Goal: Information Seeking & Learning: Learn about a topic

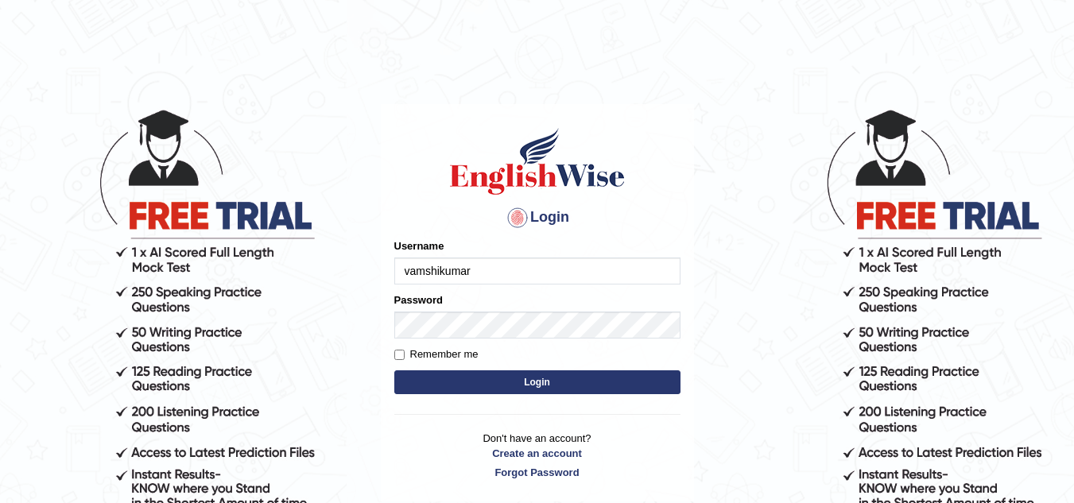
type input "vamshikumar"
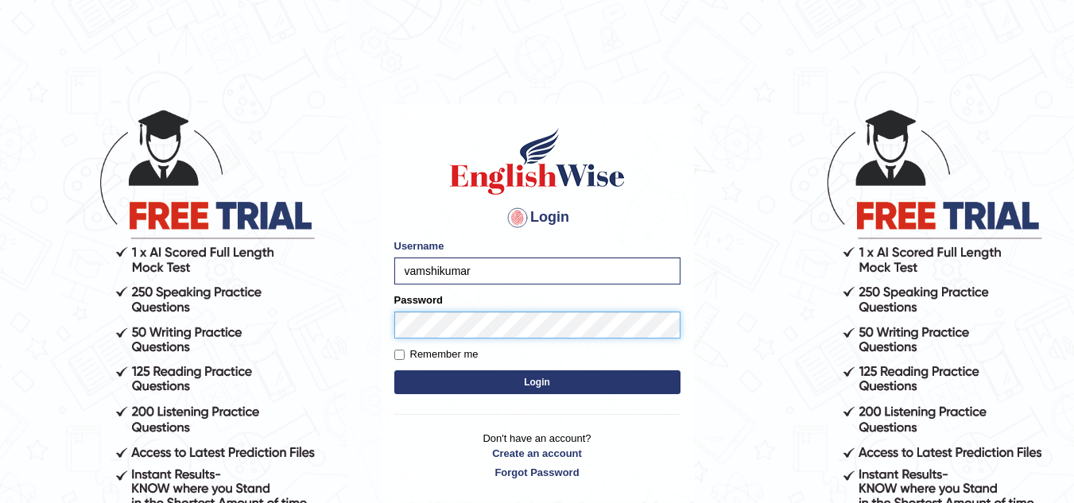
scroll to position [140, 0]
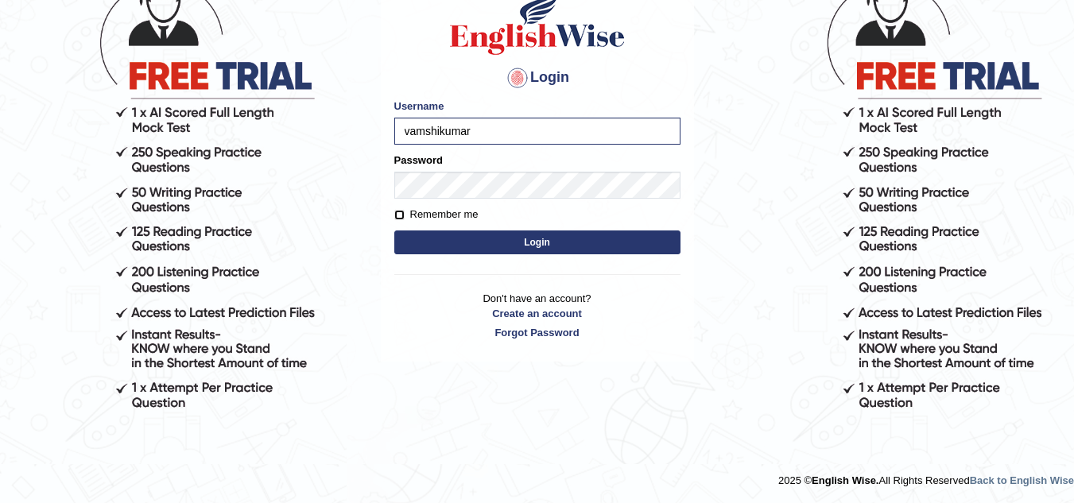
click at [398, 213] on input "Remember me" at bounding box center [399, 215] width 10 height 10
checkbox input "true"
click at [564, 242] on button "Login" at bounding box center [537, 242] width 286 height 24
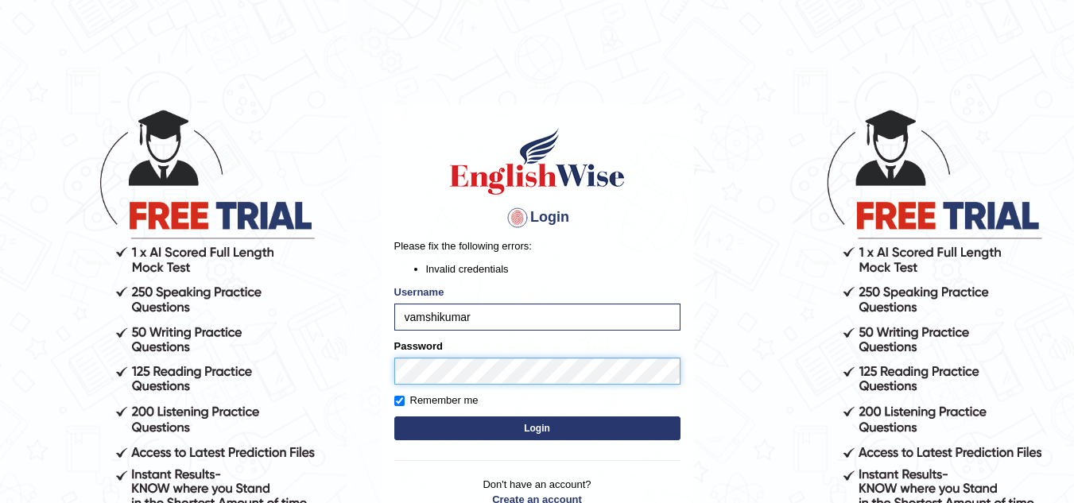
click at [267, 393] on body "Login Please fix the following errors: Invalid credentials Username [PERSON_NAM…" at bounding box center [537, 305] width 1074 height 503
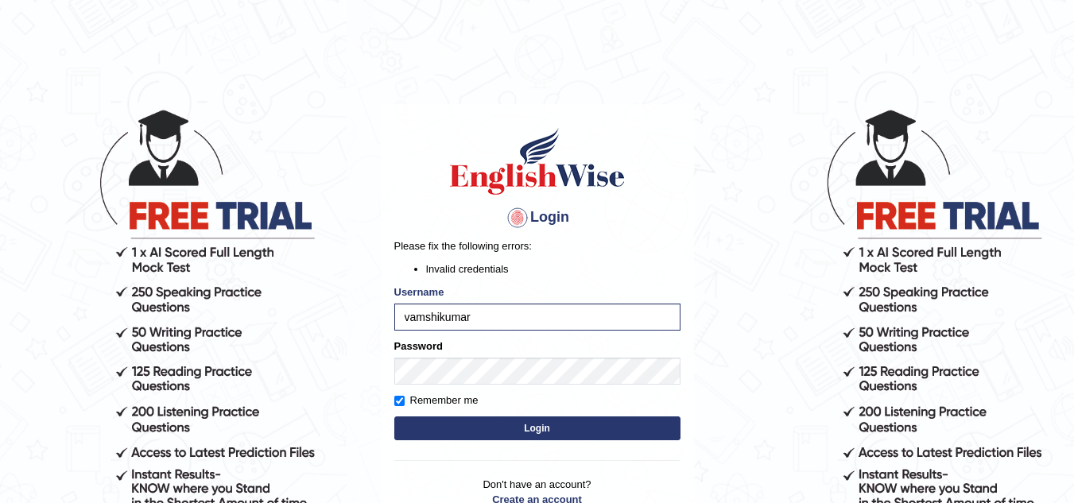
click at [536, 426] on button "Login" at bounding box center [537, 428] width 286 height 24
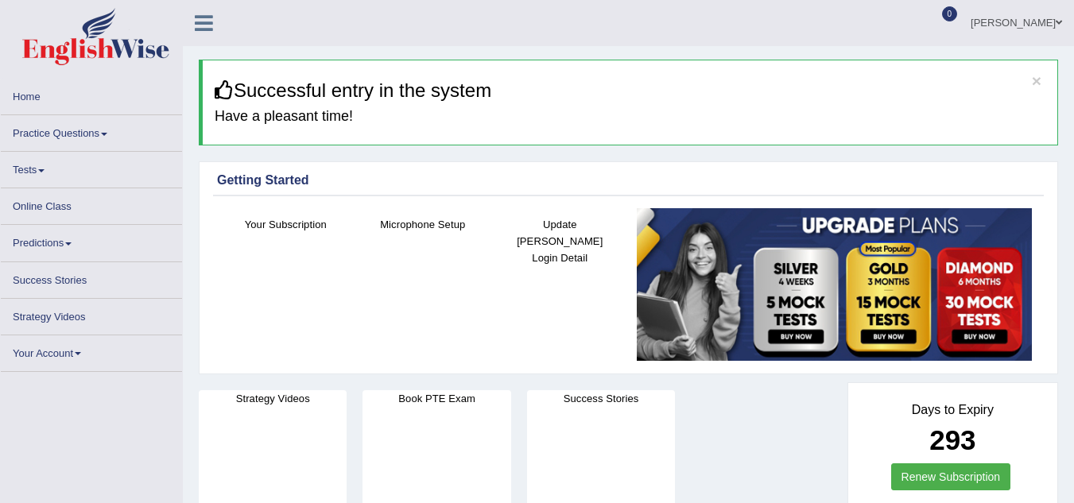
click at [87, 141] on link "Practice Questions" at bounding box center [91, 130] width 181 height 31
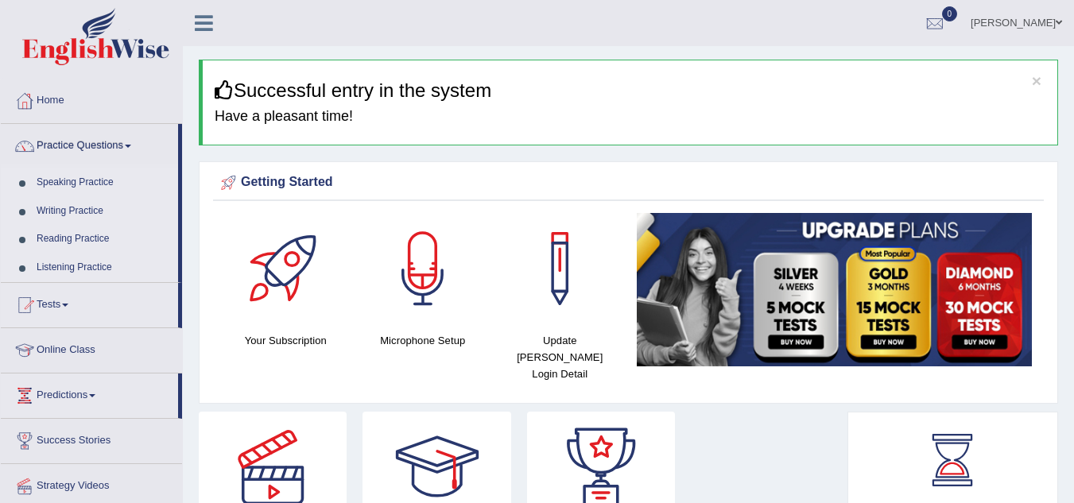
click at [75, 185] on link "Speaking Practice" at bounding box center [103, 182] width 149 height 29
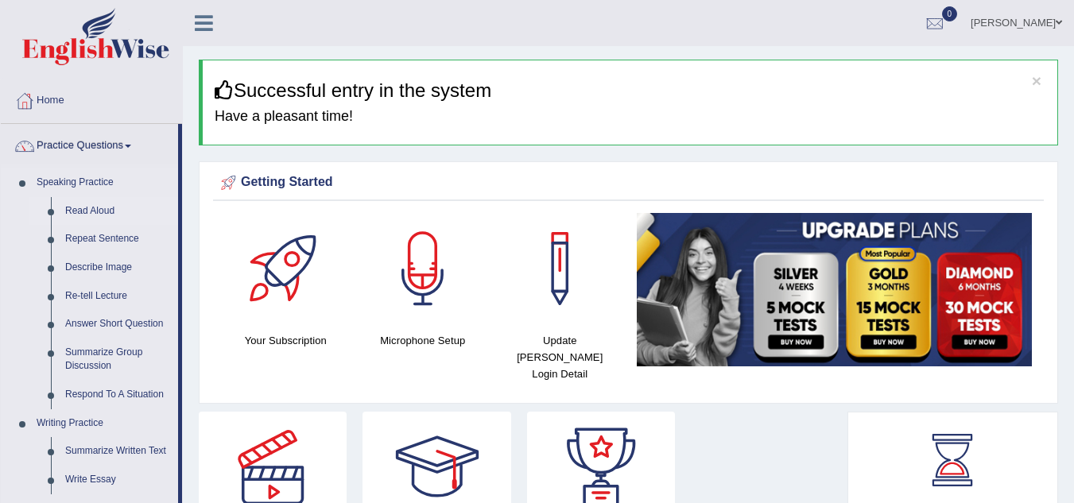
click at [75, 216] on link "Read Aloud" at bounding box center [118, 211] width 120 height 29
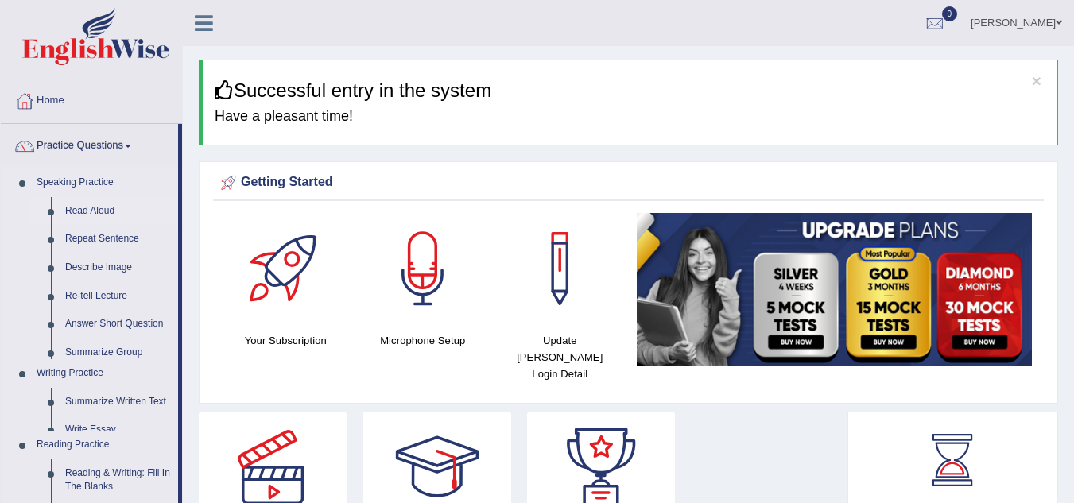
click at [75, 216] on link "Read Aloud" at bounding box center [118, 211] width 120 height 29
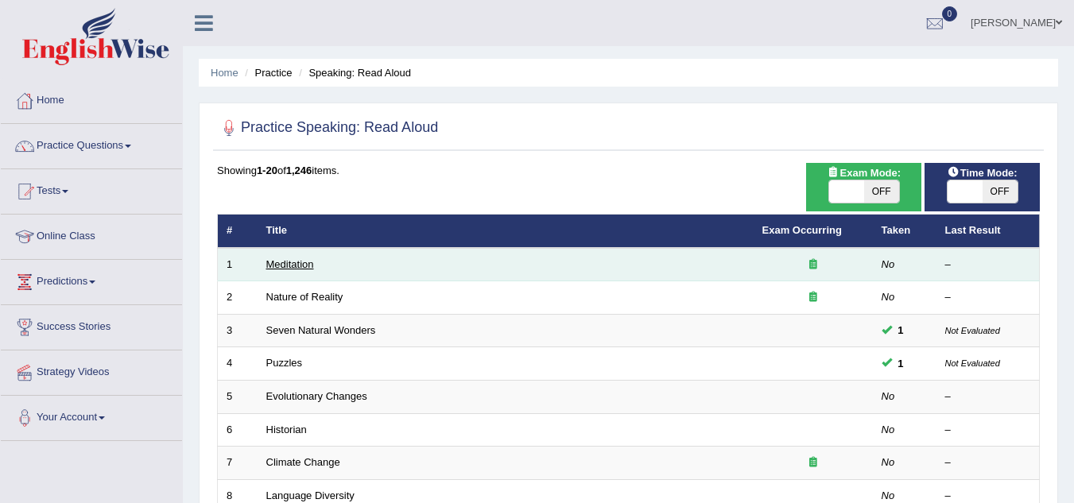
click at [286, 265] on link "Meditation" at bounding box center [290, 264] width 48 height 12
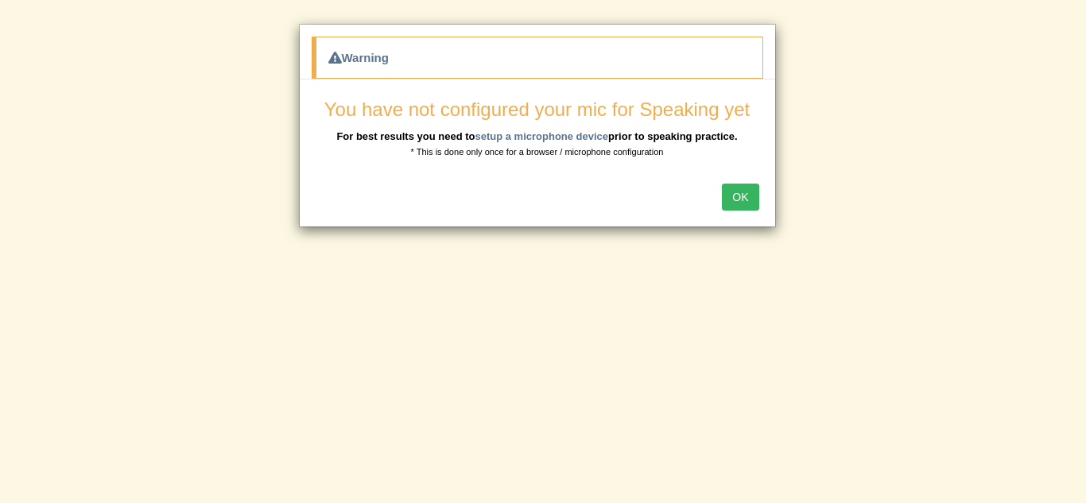
click at [734, 208] on button "OK" at bounding box center [740, 197] width 37 height 27
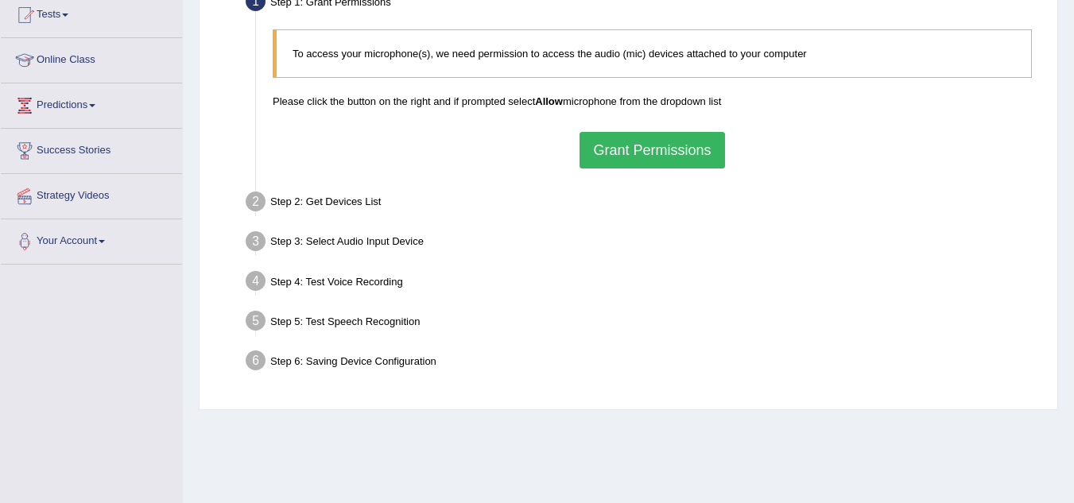
scroll to position [173, 0]
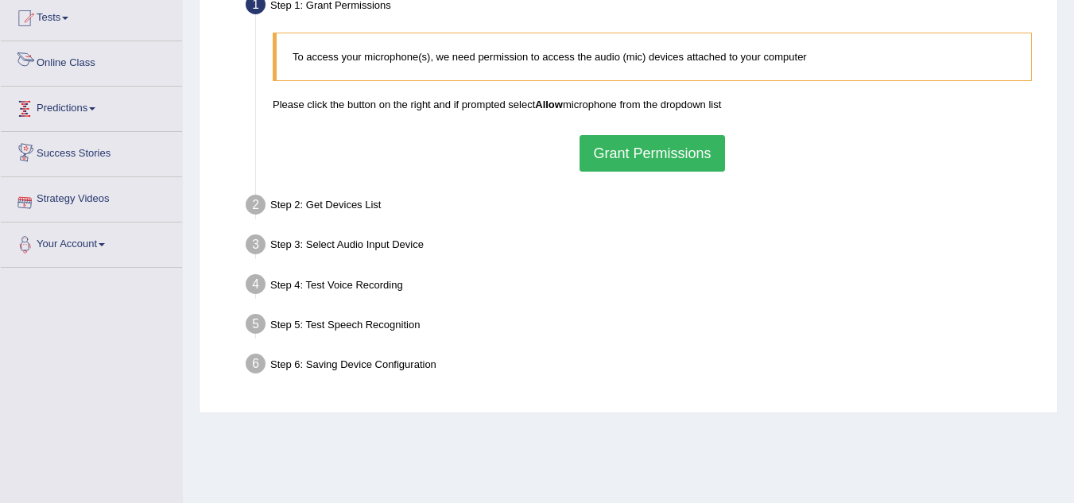
click at [76, 72] on link "Online Class" at bounding box center [91, 61] width 181 height 40
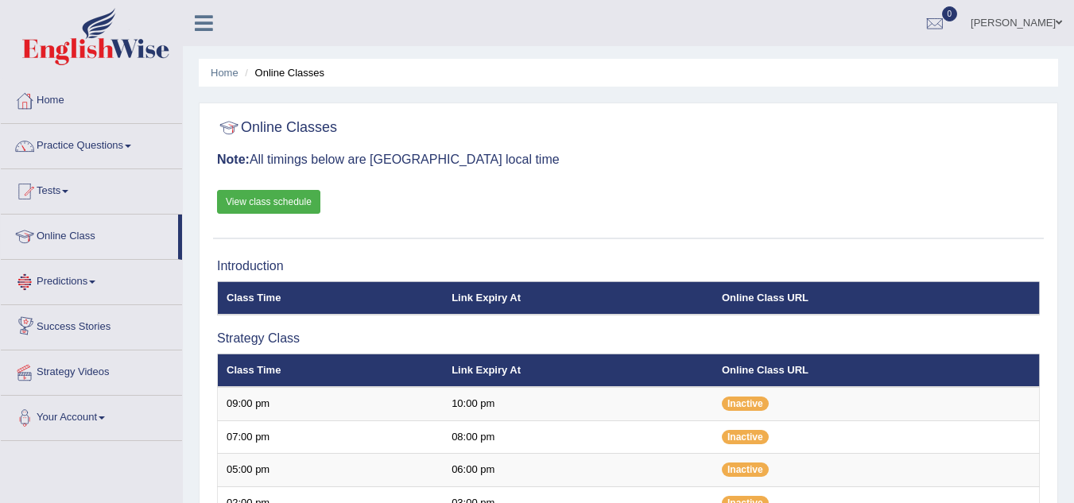
click at [93, 284] on link "Predictions" at bounding box center [91, 280] width 181 height 40
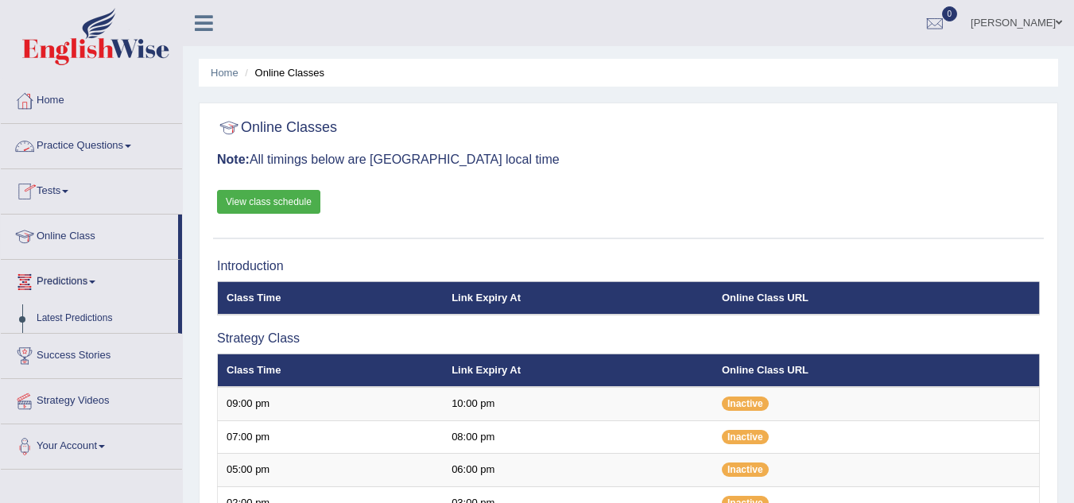
click at [116, 143] on link "Practice Questions" at bounding box center [91, 144] width 181 height 40
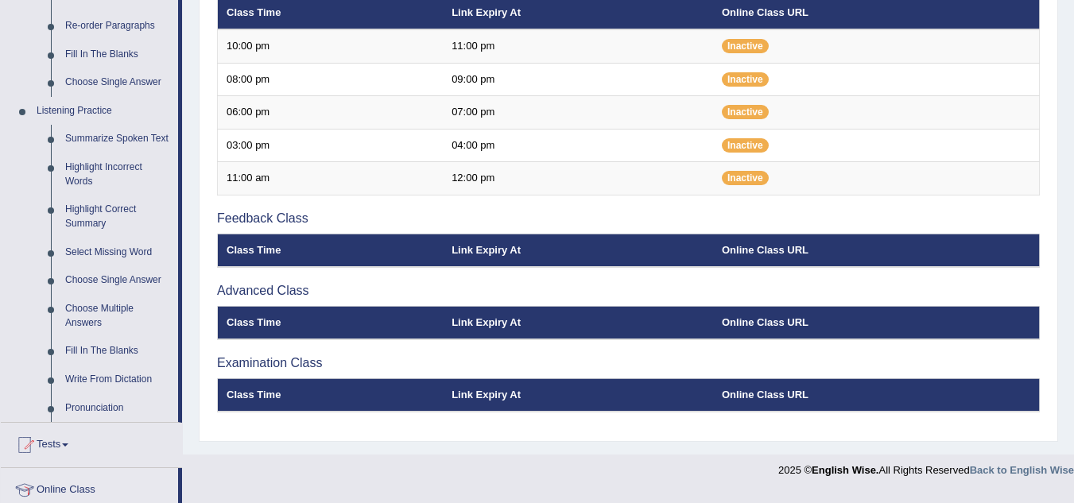
scroll to position [788, 0]
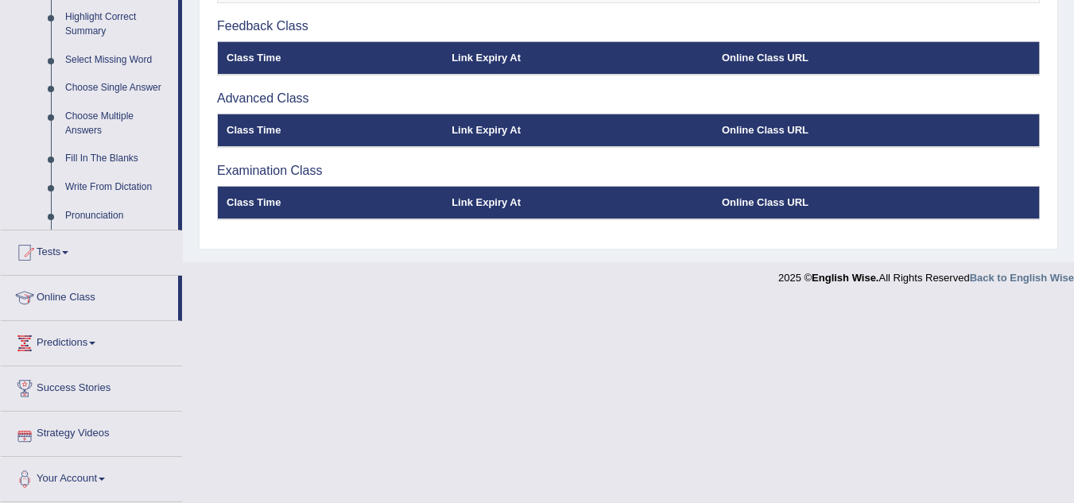
click at [86, 437] on link "Strategy Videos" at bounding box center [91, 432] width 181 height 40
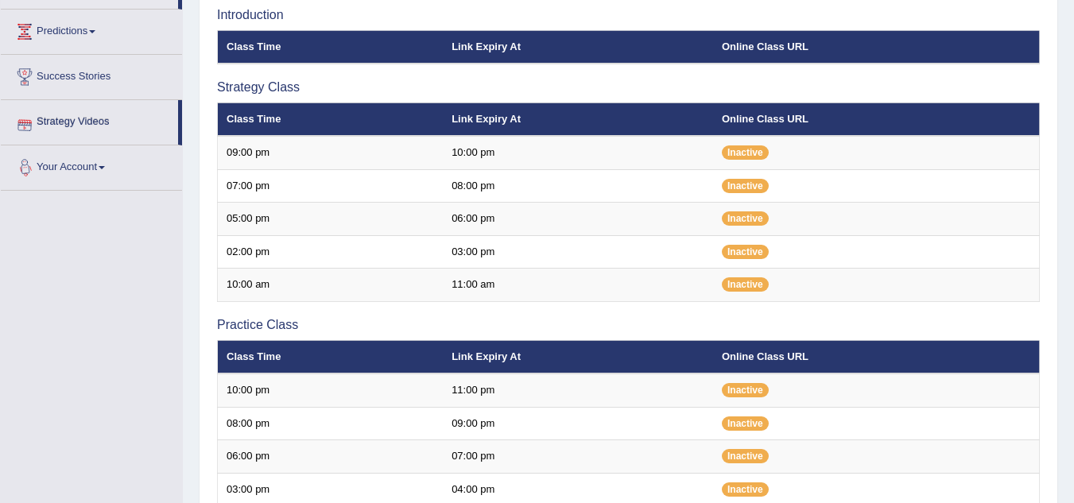
scroll to position [205, 0]
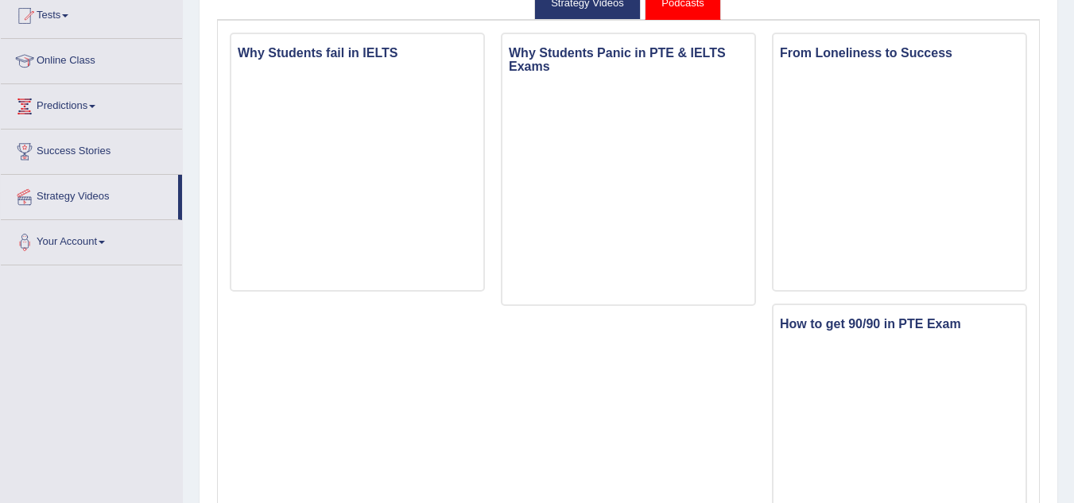
scroll to position [29, 0]
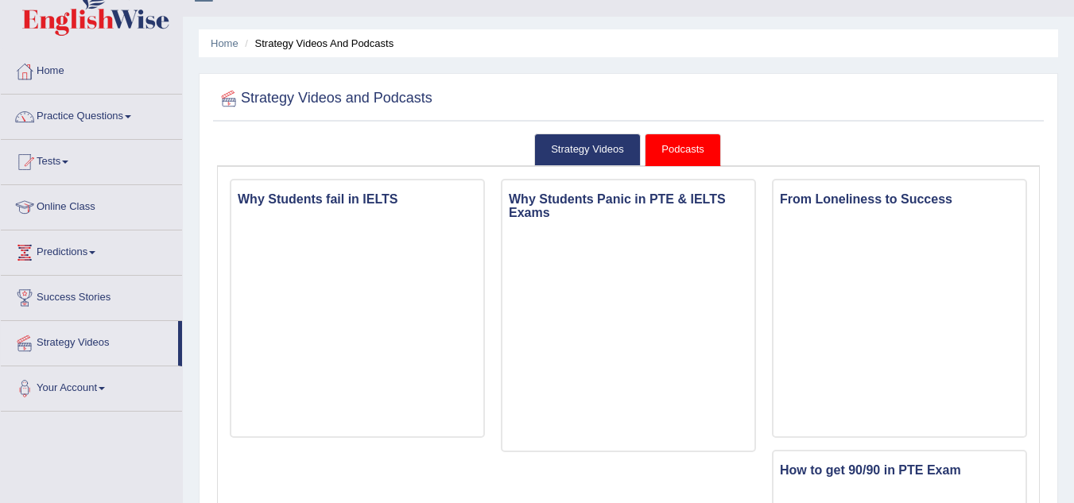
click at [60, 81] on link "Home" at bounding box center [91, 69] width 181 height 40
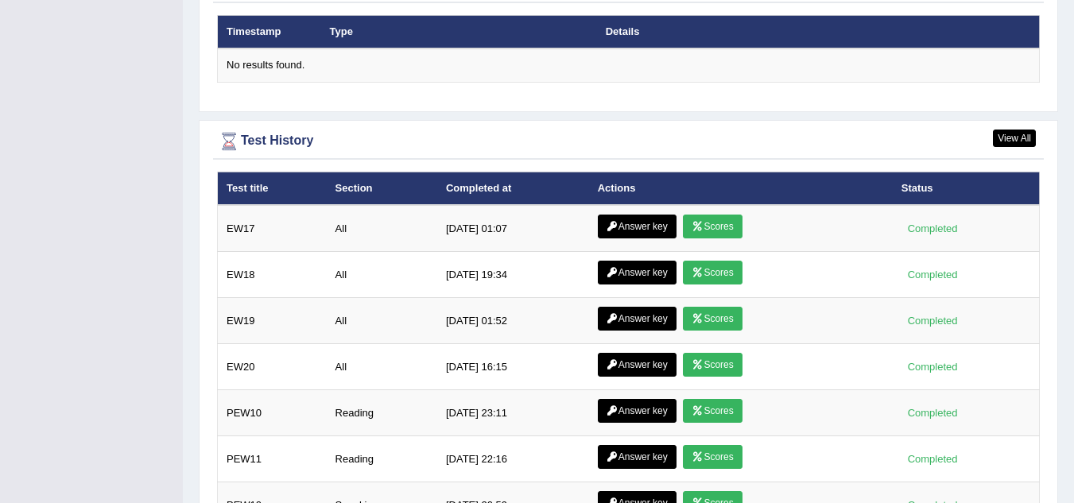
scroll to position [2121, 0]
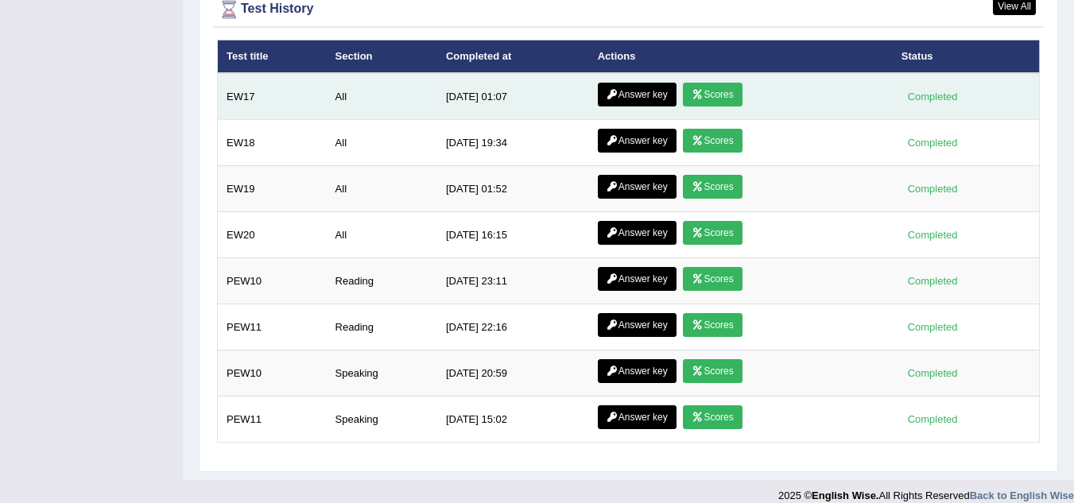
click at [723, 83] on link "Scores" at bounding box center [712, 95] width 59 height 24
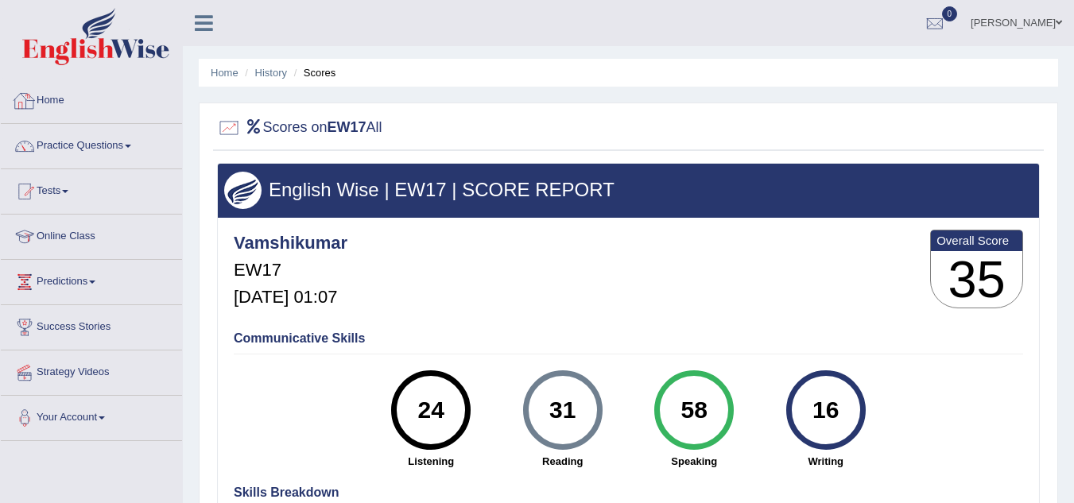
click at [47, 97] on link "Home" at bounding box center [91, 99] width 181 height 40
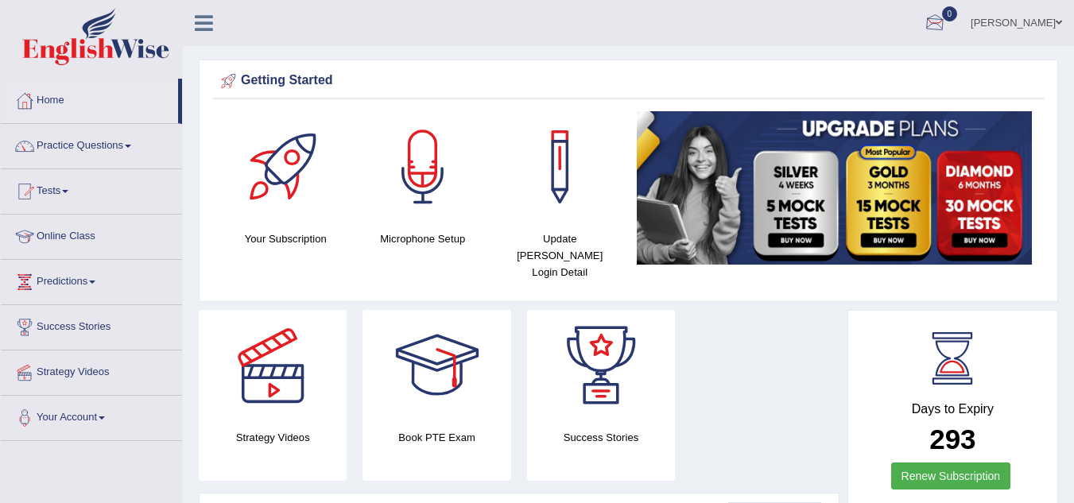
click at [939, 19] on div at bounding box center [935, 24] width 24 height 24
click at [61, 232] on link "Online Class" at bounding box center [91, 235] width 181 height 40
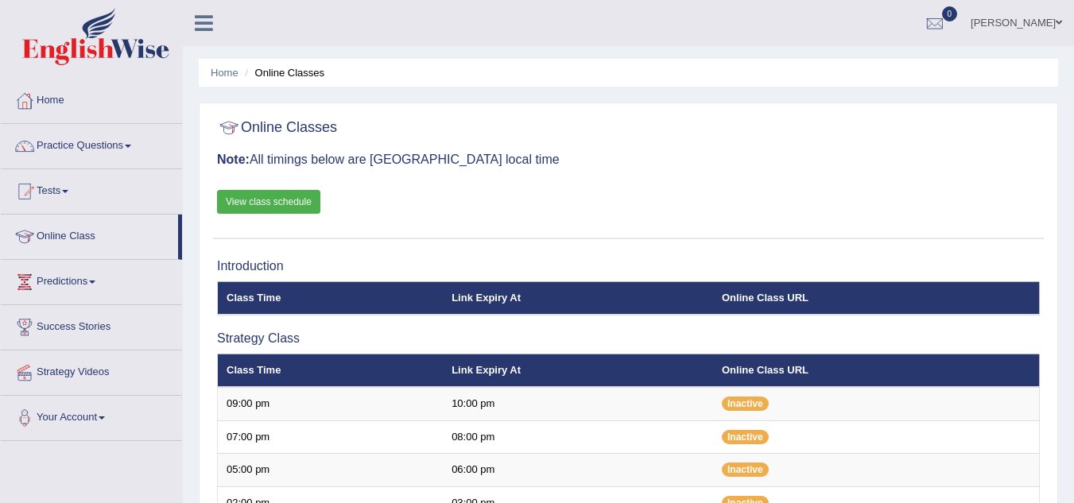
click at [281, 201] on link "View class schedule" at bounding box center [268, 202] width 103 height 24
click at [71, 189] on link "Tests" at bounding box center [91, 189] width 181 height 40
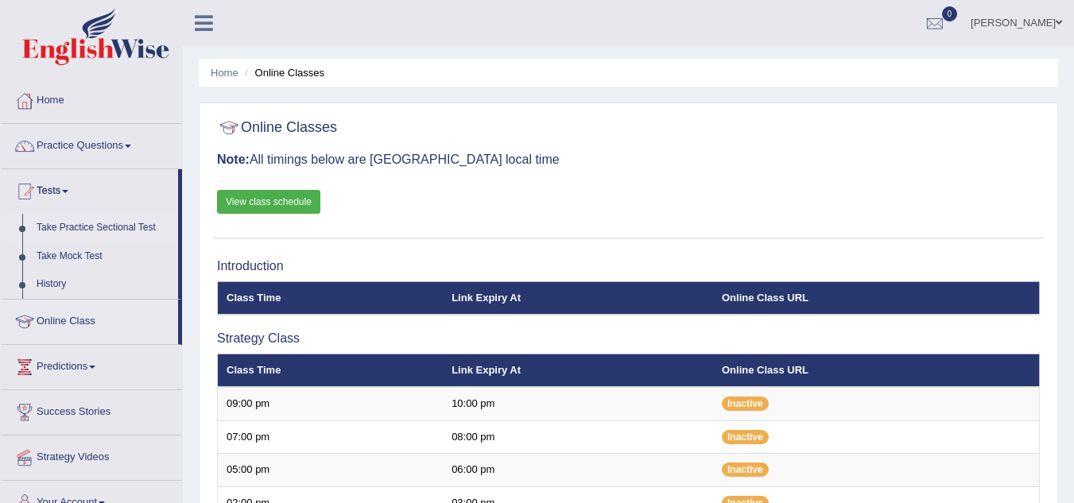
click at [125, 232] on link "Take Practice Sectional Test" at bounding box center [103, 228] width 149 height 29
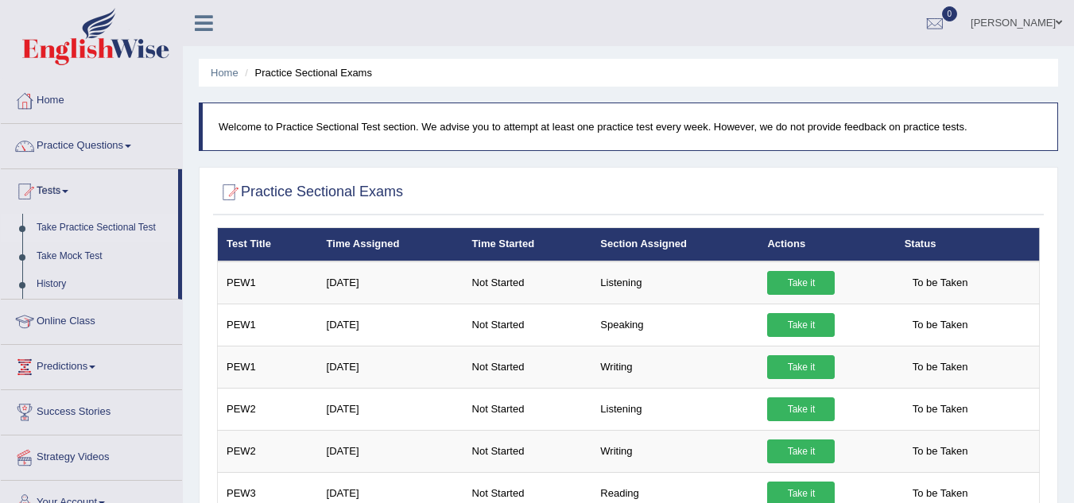
click at [75, 320] on link "Online Class" at bounding box center [91, 320] width 181 height 40
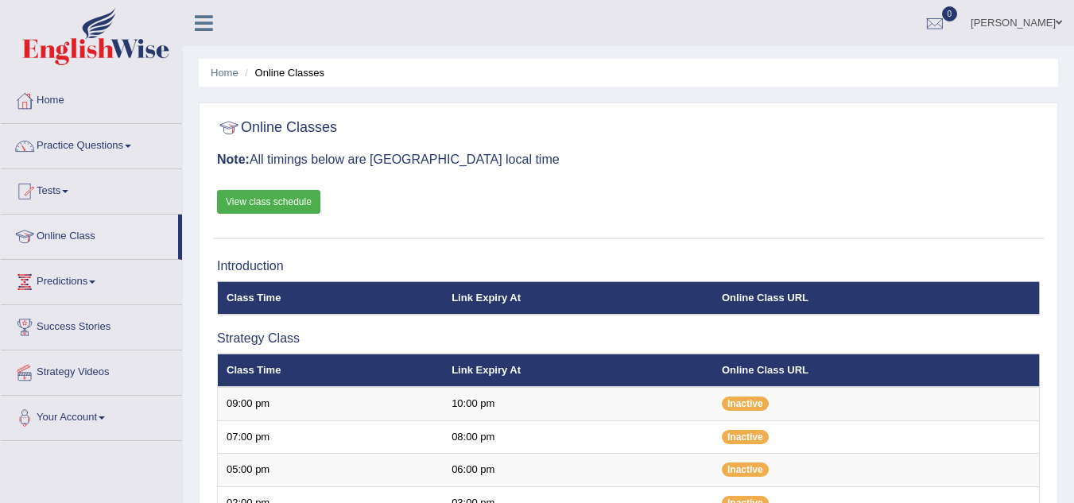
click at [288, 207] on link "View class schedule" at bounding box center [268, 202] width 103 height 24
click at [104, 227] on link "Online Class" at bounding box center [89, 235] width 177 height 40
click at [288, 203] on link "View class schedule" at bounding box center [268, 202] width 103 height 24
click at [67, 189] on link "Tests" at bounding box center [91, 189] width 181 height 40
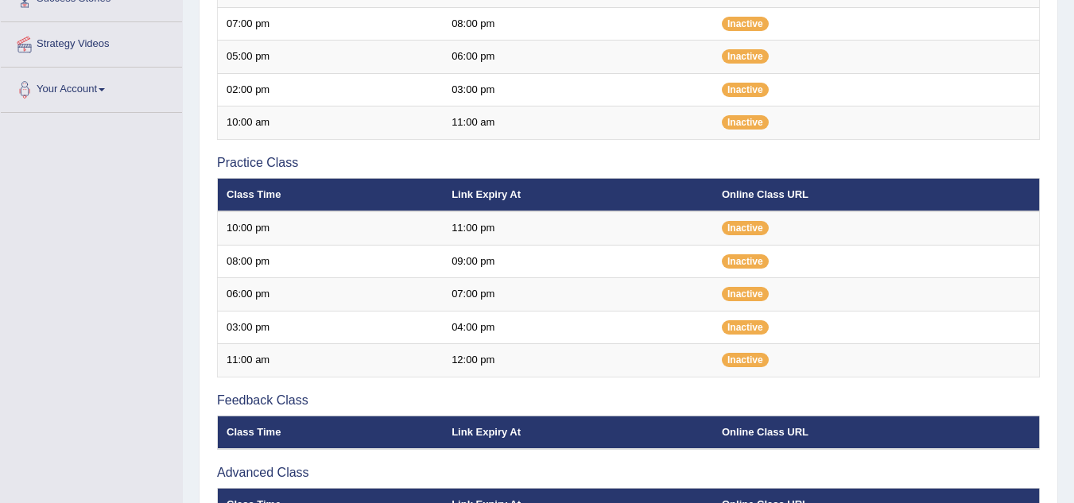
scroll to position [415, 0]
